Goal: Information Seeking & Learning: Find specific page/section

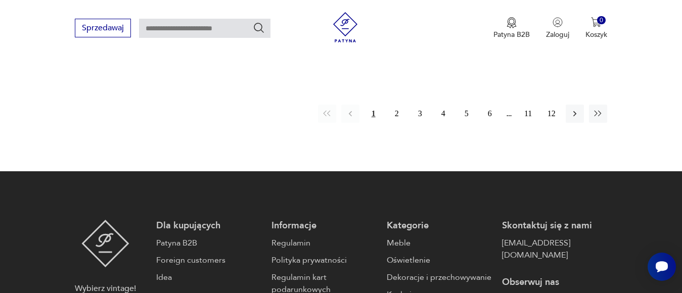
scroll to position [1473, 0]
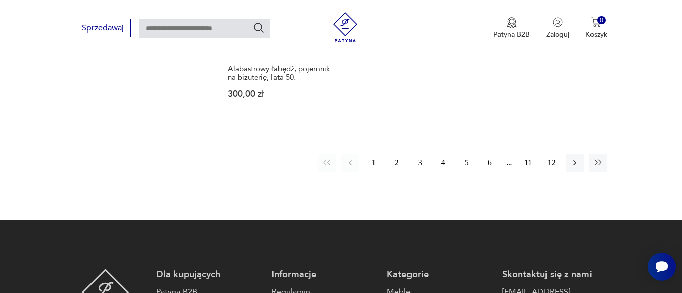
click at [490, 163] on button "6" at bounding box center [490, 163] width 18 height 18
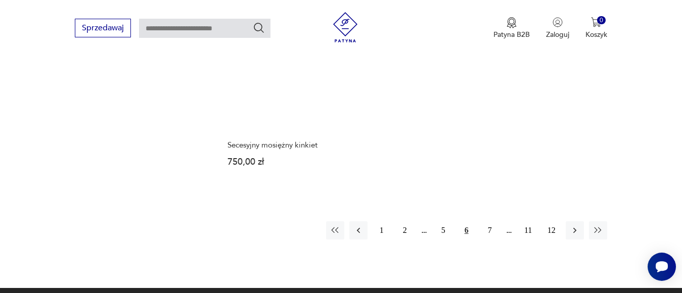
scroll to position [1523, 0]
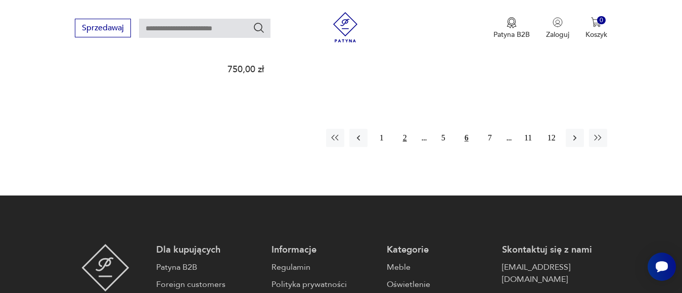
click at [405, 129] on button "2" at bounding box center [405, 138] width 18 height 18
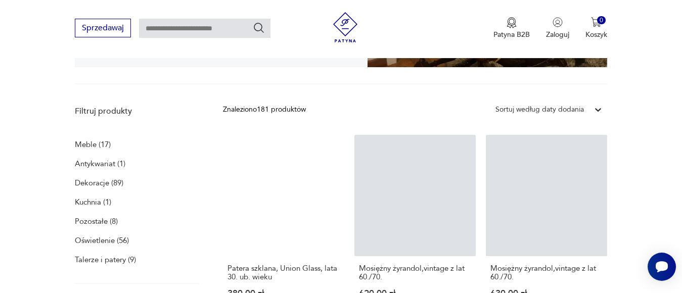
scroll to position [309, 0]
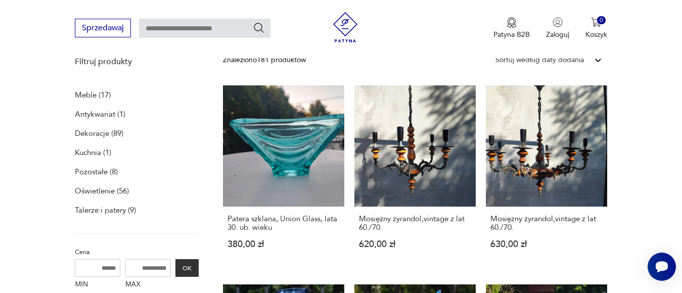
click at [91, 154] on p "Kuchnia (1)" at bounding box center [93, 153] width 36 height 14
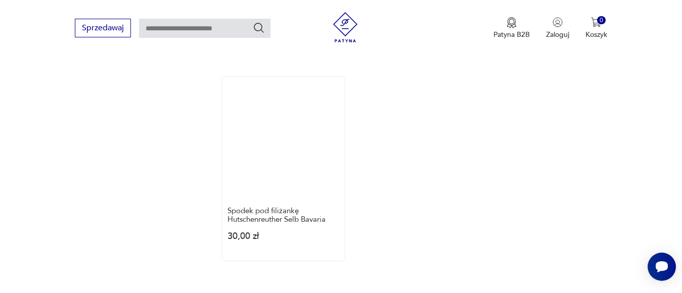
scroll to position [1487, 0]
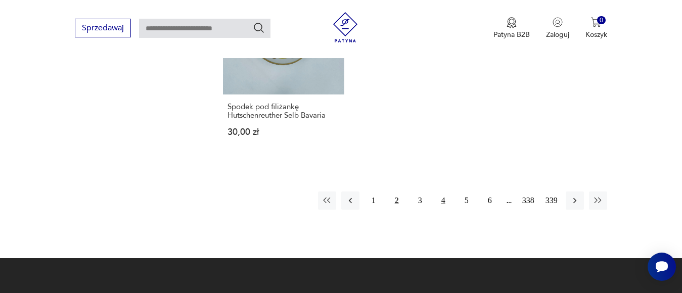
click at [444, 200] on button "4" at bounding box center [444, 201] width 18 height 18
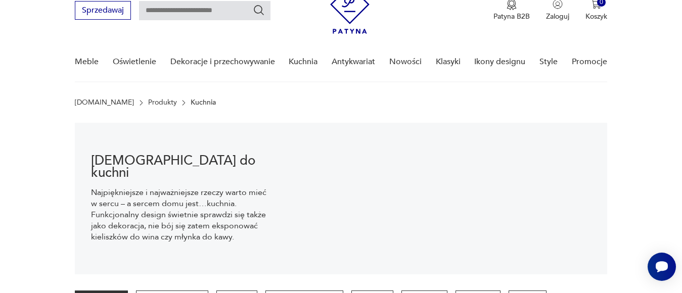
scroll to position [101, 0]
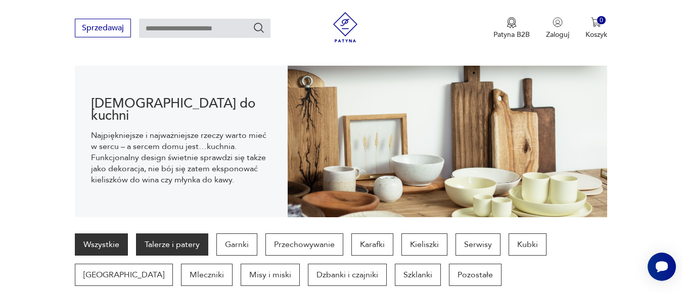
click at [191, 241] on p "Talerze i patery" at bounding box center [172, 245] width 72 height 22
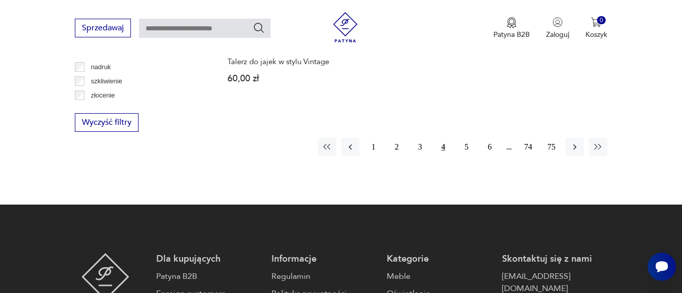
scroll to position [1533, 0]
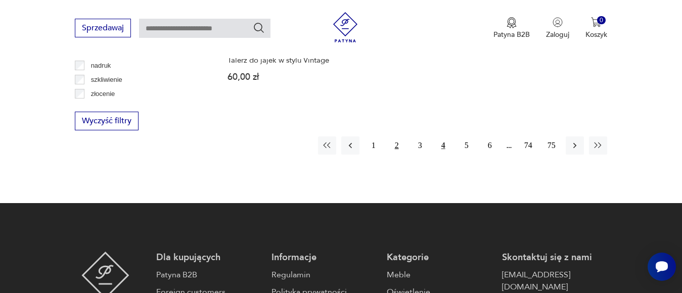
click at [394, 139] on button "2" at bounding box center [397, 146] width 18 height 18
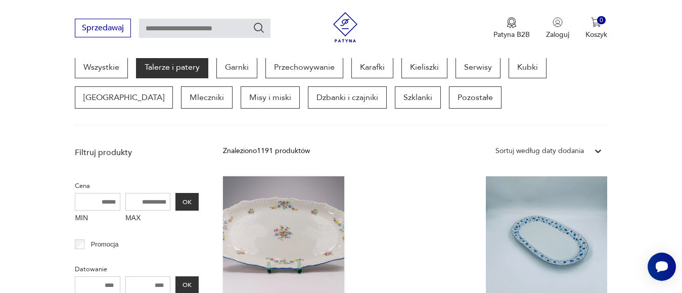
scroll to position [269, 0]
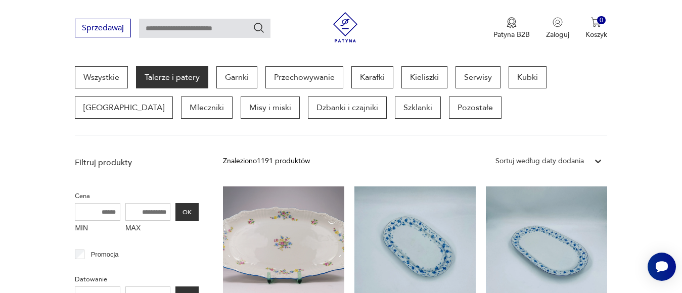
click at [152, 30] on input "text" at bounding box center [205, 28] width 132 height 19
type input "**********"
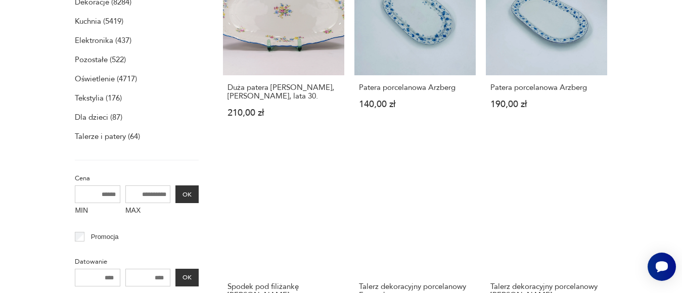
scroll to position [36, 0]
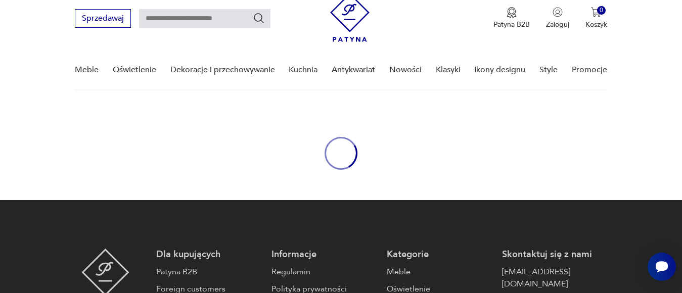
type input "**********"
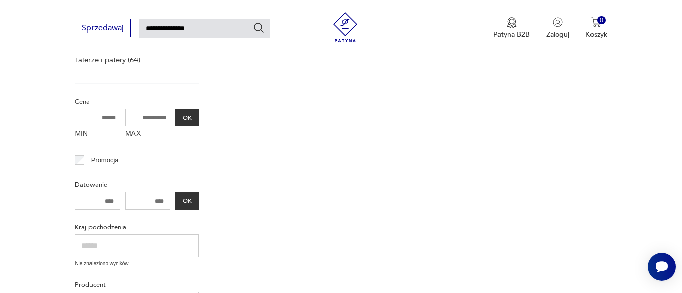
scroll to position [485, 0]
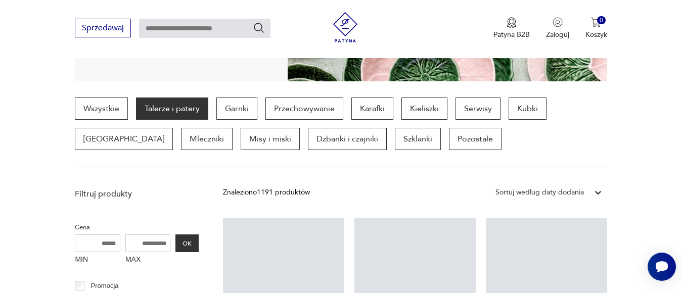
scroll to position [101, 0]
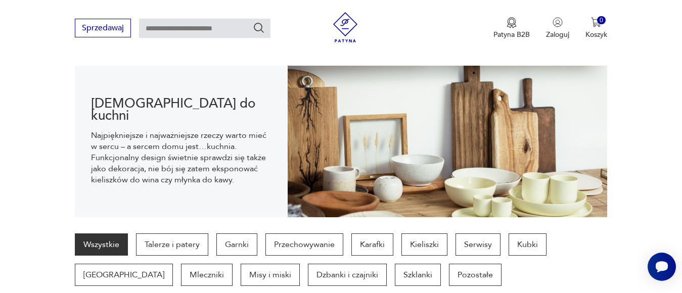
scroll to position [101, 0]
